Goal: Information Seeking & Learning: Learn about a topic

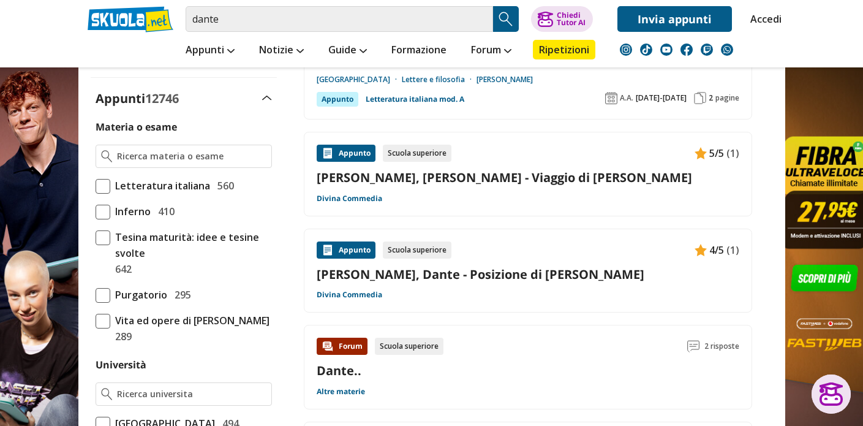
scroll to position [323, 0]
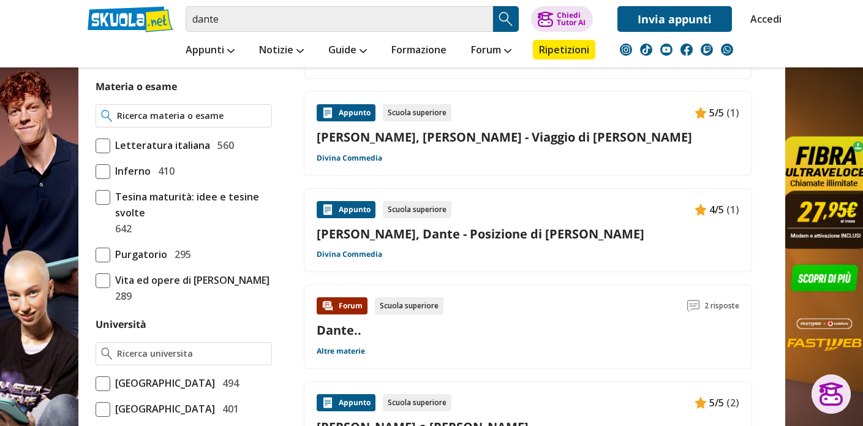
click at [148, 116] on input "Materia o esame" at bounding box center [191, 116] width 149 height 12
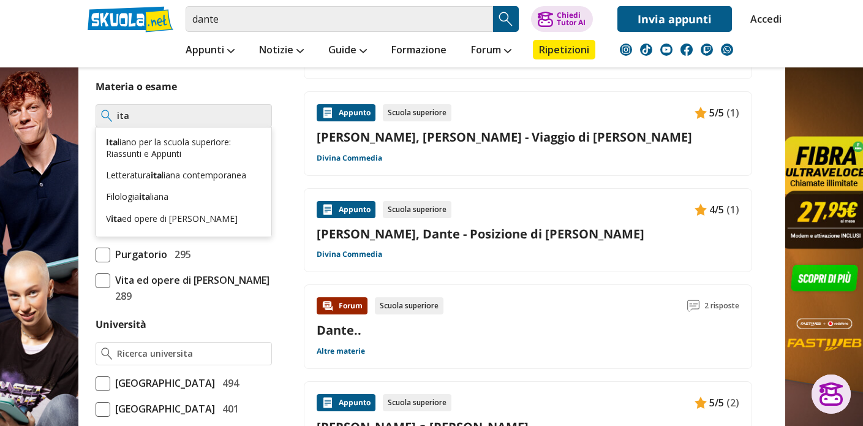
scroll to position [7, 0]
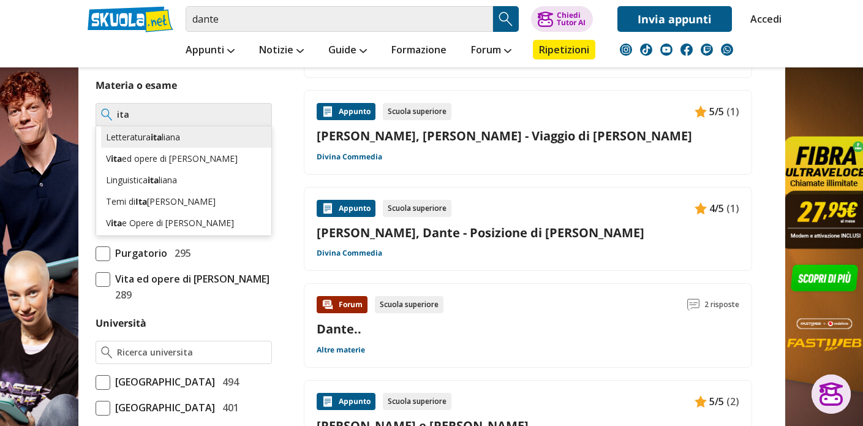
type input "ita"
